Goal: Information Seeking & Learning: Learn about a topic

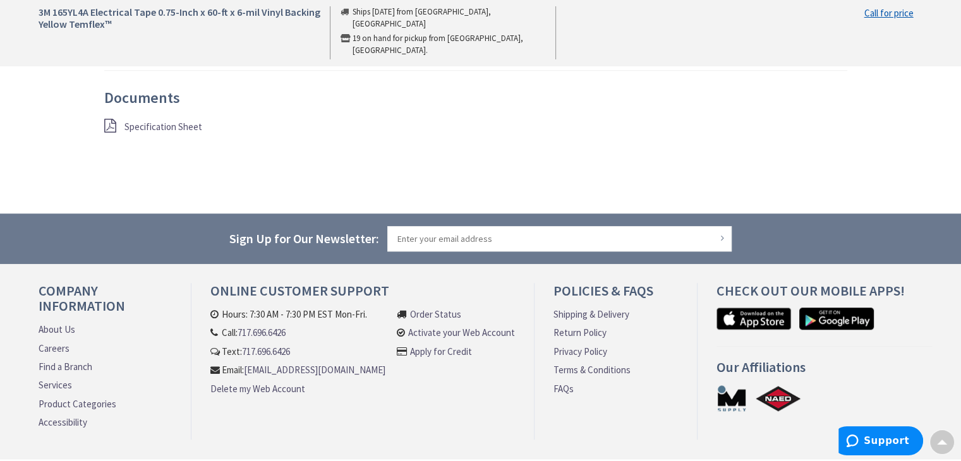
scroll to position [1120, 0]
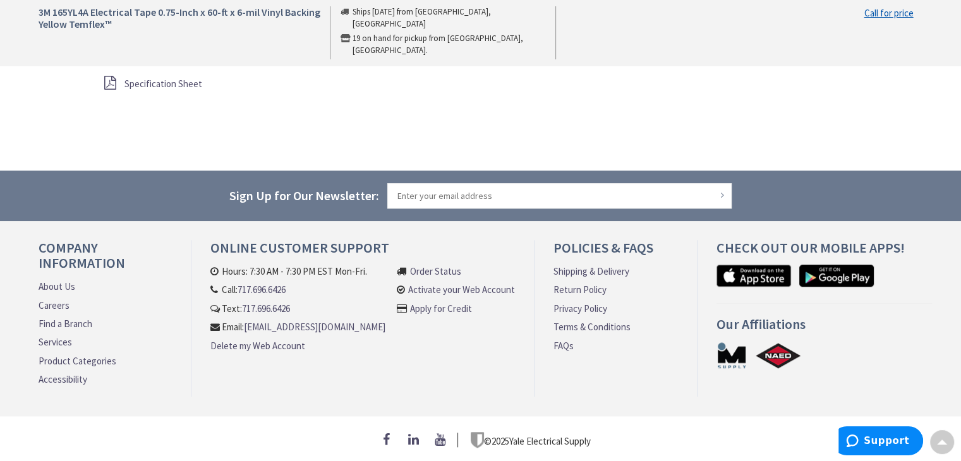
click at [59, 284] on link "About Us" at bounding box center [57, 286] width 37 height 13
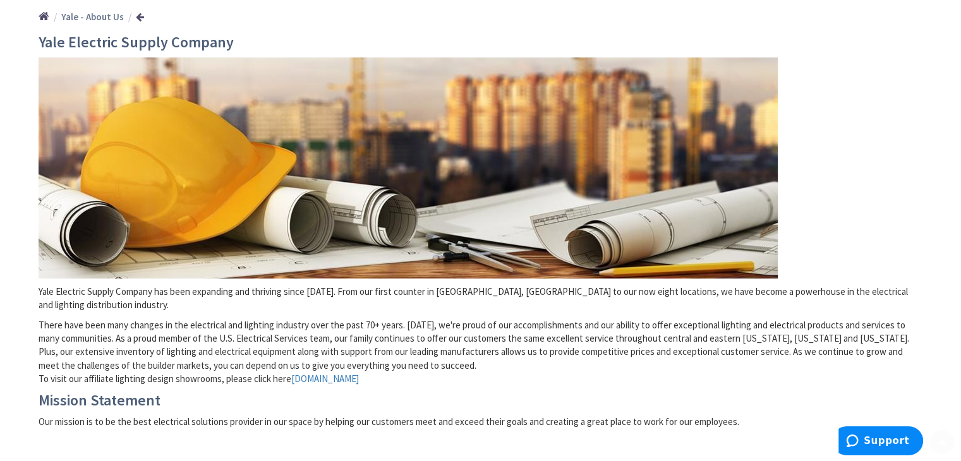
scroll to position [253, 0]
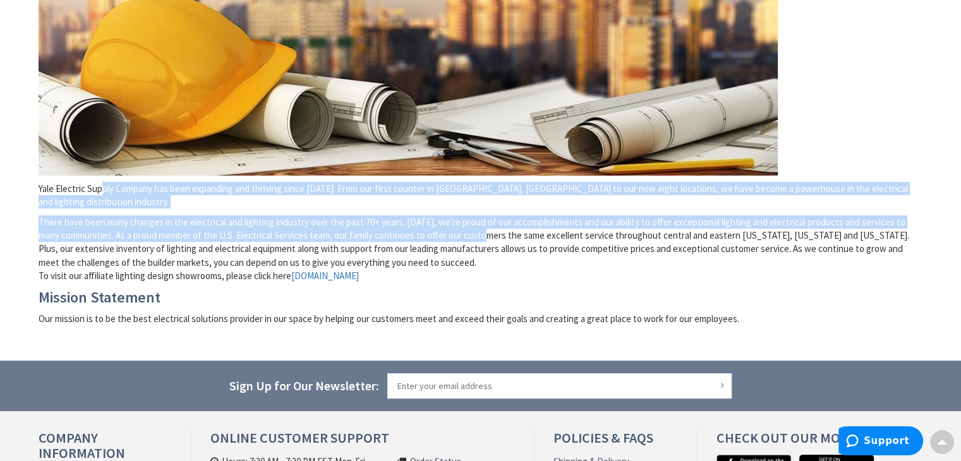
drag, startPoint x: 101, startPoint y: 188, endPoint x: 493, endPoint y: 224, distance: 393.9
click at [493, 224] on div "Yale Electric Supply Company Yale Electric Supply Company has been expanding an…" at bounding box center [481, 133] width 884 height 404
click at [474, 189] on p "Yale Electric Supply Company has been expanding and thriving since [DATE]. From…" at bounding box center [481, 195] width 884 height 27
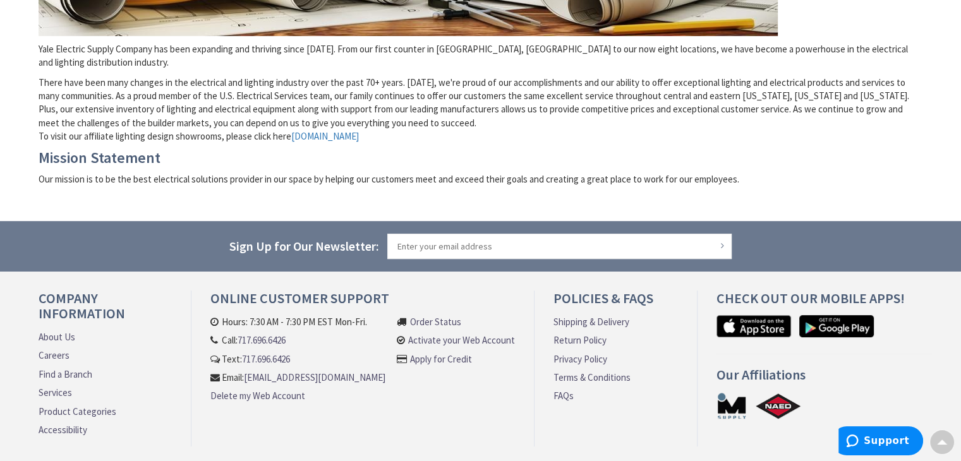
scroll to position [371, 0]
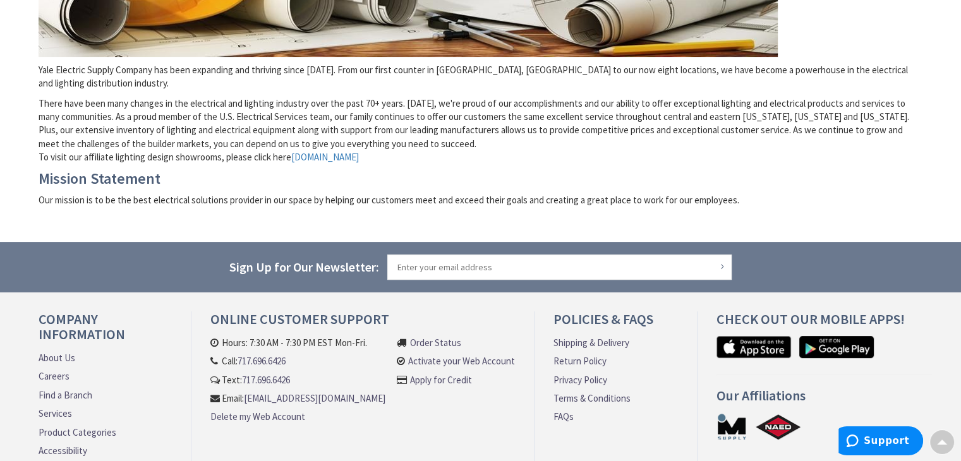
drag, startPoint x: 116, startPoint y: 119, endPoint x: 440, endPoint y: 147, distance: 325.3
click at [440, 147] on p "There have been many changes in the electrical and lighting industry over the p…" at bounding box center [481, 131] width 884 height 68
click at [551, 131] on p "There have been many changes in the electrical and lighting industry over the p…" at bounding box center [481, 131] width 884 height 68
click at [648, 102] on p "There have been many changes in the electrical and lighting industry over the p…" at bounding box center [481, 131] width 884 height 68
drag, startPoint x: 738, startPoint y: 102, endPoint x: 896, endPoint y: 109, distance: 158.1
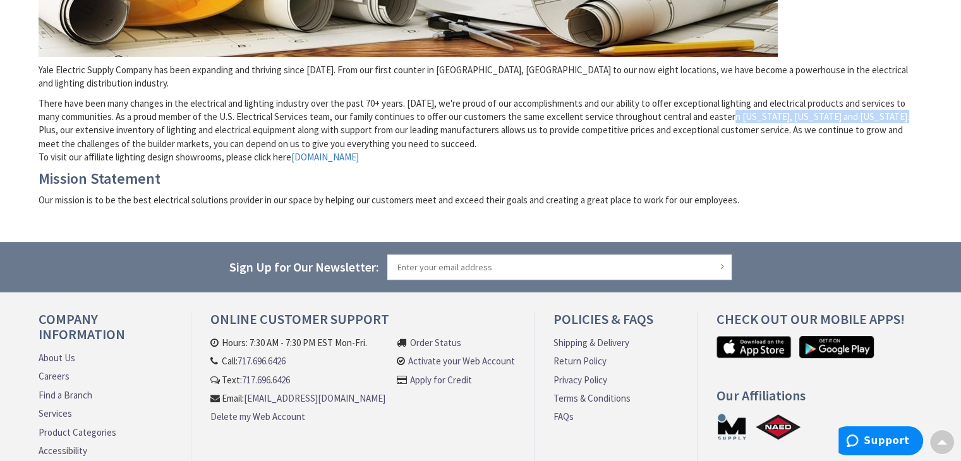
click at [896, 109] on p "There have been many changes in the electrical and lighting industry over the p…" at bounding box center [481, 131] width 884 height 68
click at [653, 138] on p "There have been many changes in the electrical and lighting industry over the p…" at bounding box center [481, 131] width 884 height 68
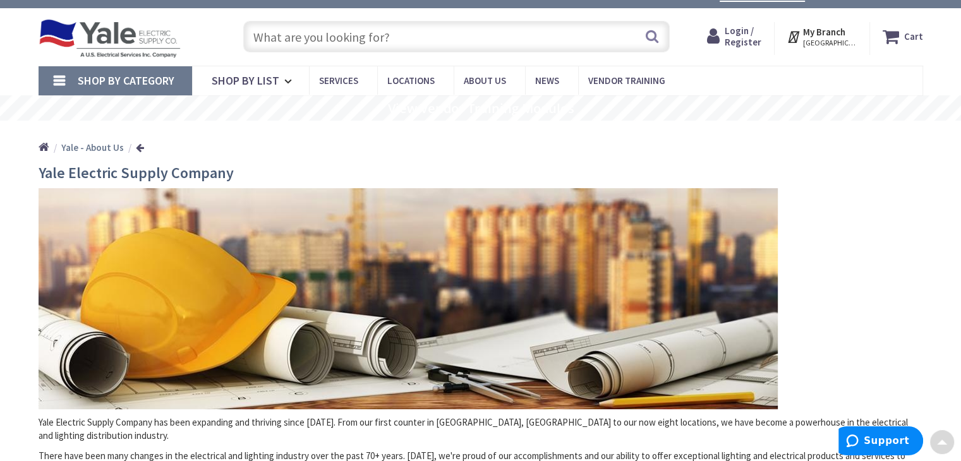
scroll to position [0, 0]
